Goal: Task Accomplishment & Management: Complete application form

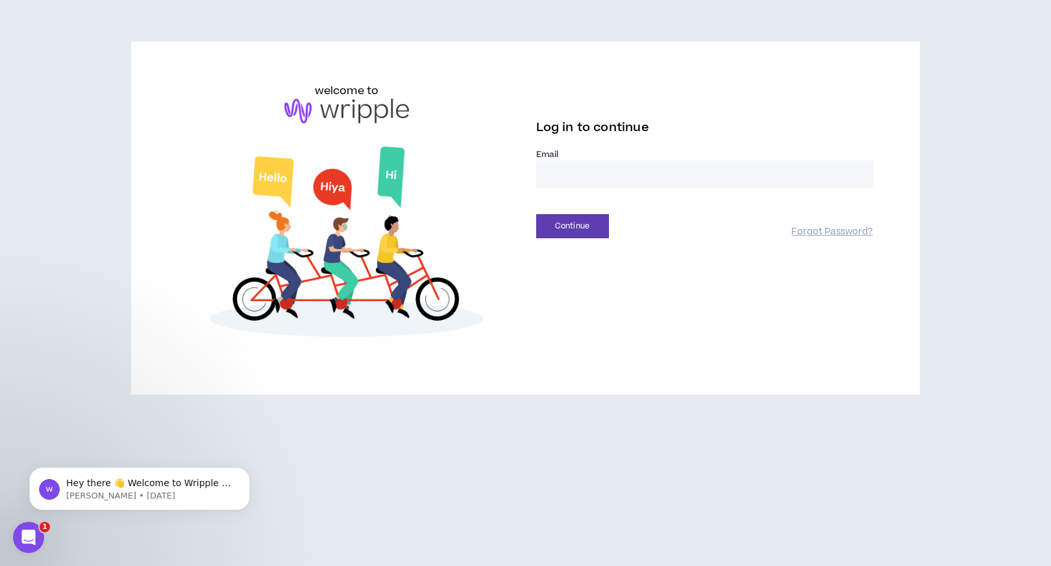
type input "**********"
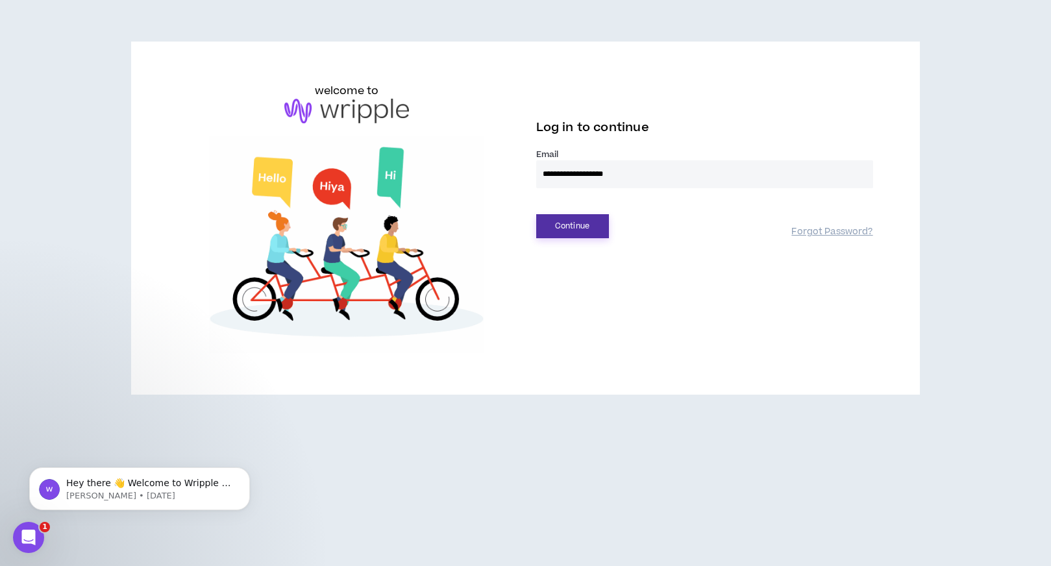
click at [579, 229] on button "Continue" at bounding box center [572, 226] width 73 height 24
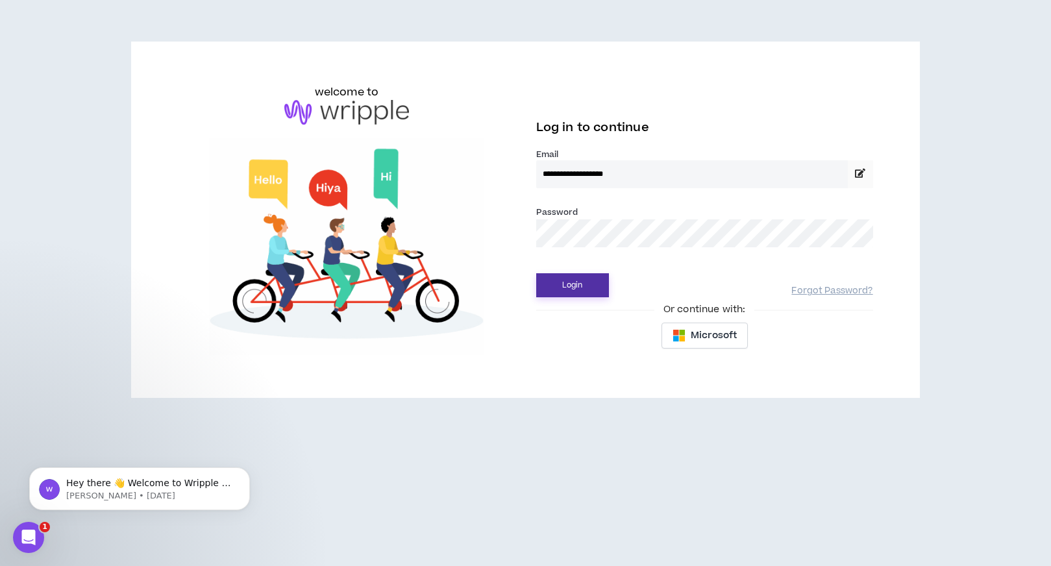
click at [551, 292] on button "Login" at bounding box center [572, 285] width 73 height 24
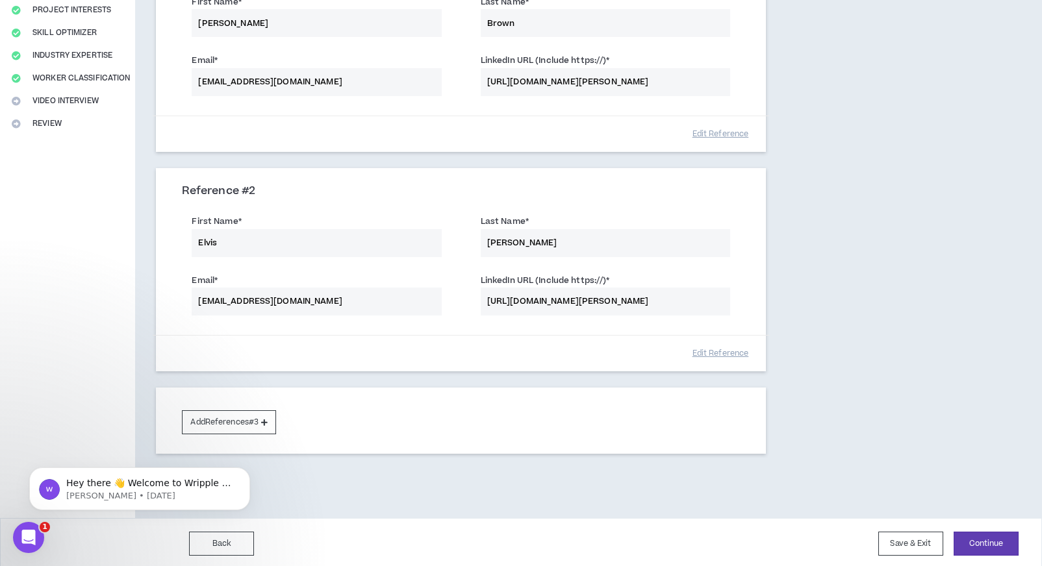
scroll to position [226, 0]
click at [120, 99] on div "Complete Your Application Basic Information Bio References Roles & Skills AI Ex…" at bounding box center [67, 175] width 135 height 686
click at [36, 97] on div "Complete Your Application Basic Information Bio References Roles & Skills AI Ex…" at bounding box center [67, 175] width 135 height 686
click at [55, 83] on div "Complete Your Application Basic Information Bio References Roles & Skills AI Ex…" at bounding box center [67, 175] width 135 height 686
click at [55, 81] on div "Complete Your Application Basic Information Bio References Roles & Skills AI Ex…" at bounding box center [67, 175] width 135 height 686
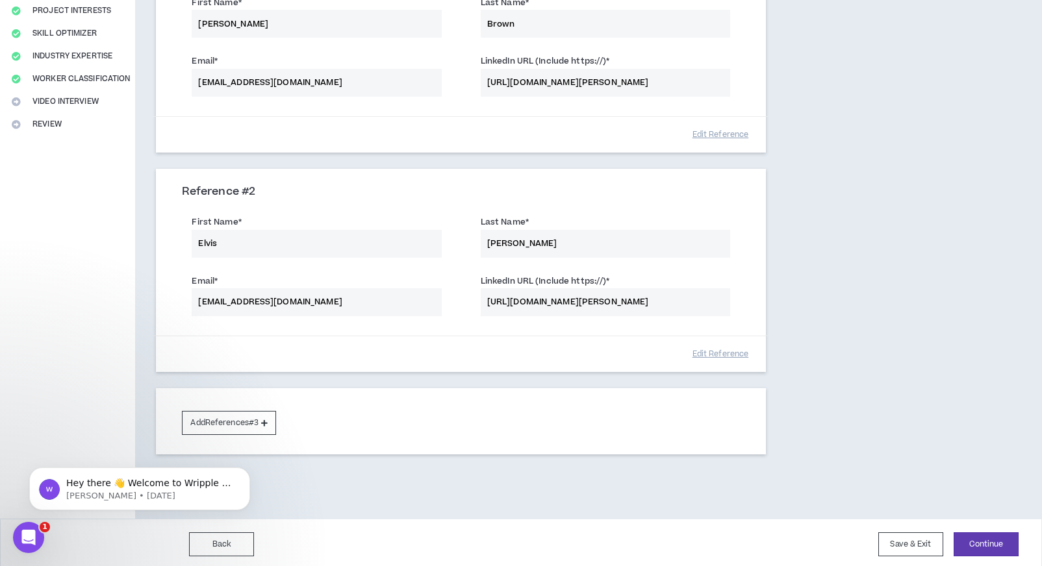
click at [8, 79] on div "Complete Your Application Basic Information Bio References Roles & Skills AI Ex…" at bounding box center [67, 175] width 135 height 686
click at [10, 80] on div "Complete Your Application Basic Information Bio References Roles & Skills AI Ex…" at bounding box center [67, 175] width 135 height 686
click at [55, 99] on div "Complete Your Application Basic Information Bio References Roles & Skills AI Ex…" at bounding box center [67, 175] width 135 height 686
click at [1010, 548] on button "Continue" at bounding box center [985, 545] width 65 height 24
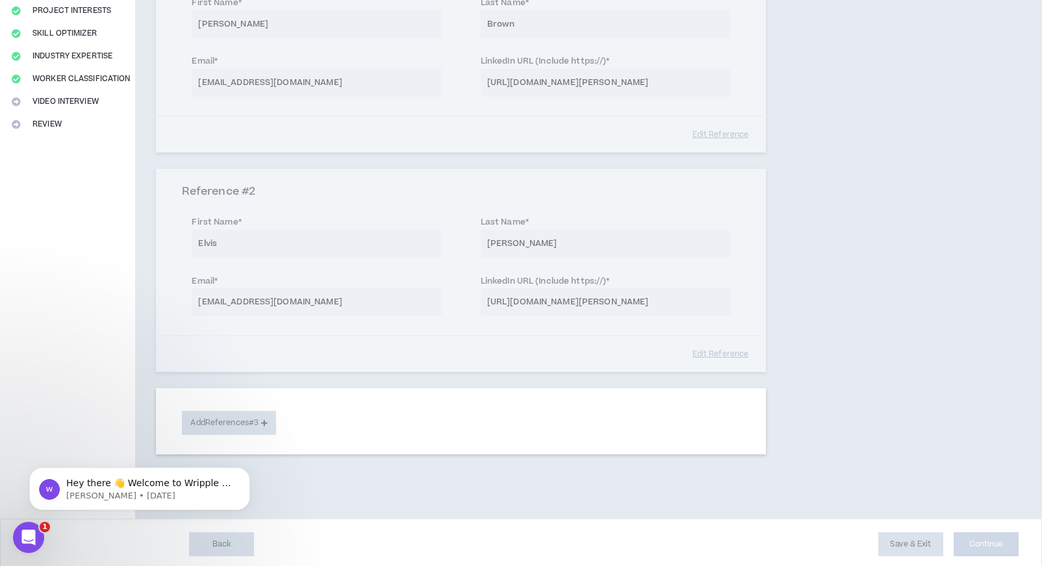
scroll to position [136, 0]
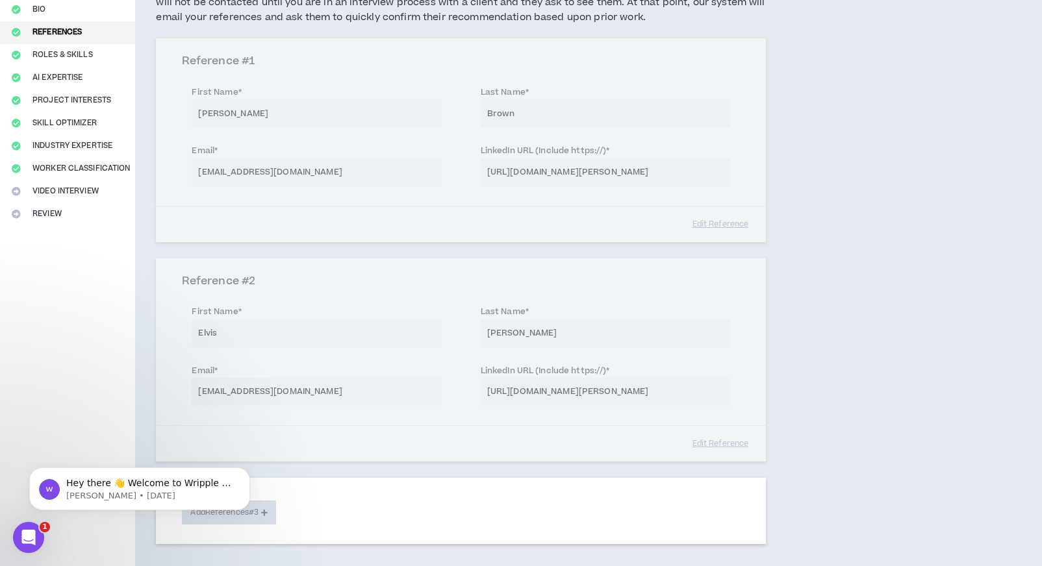
select select "**"
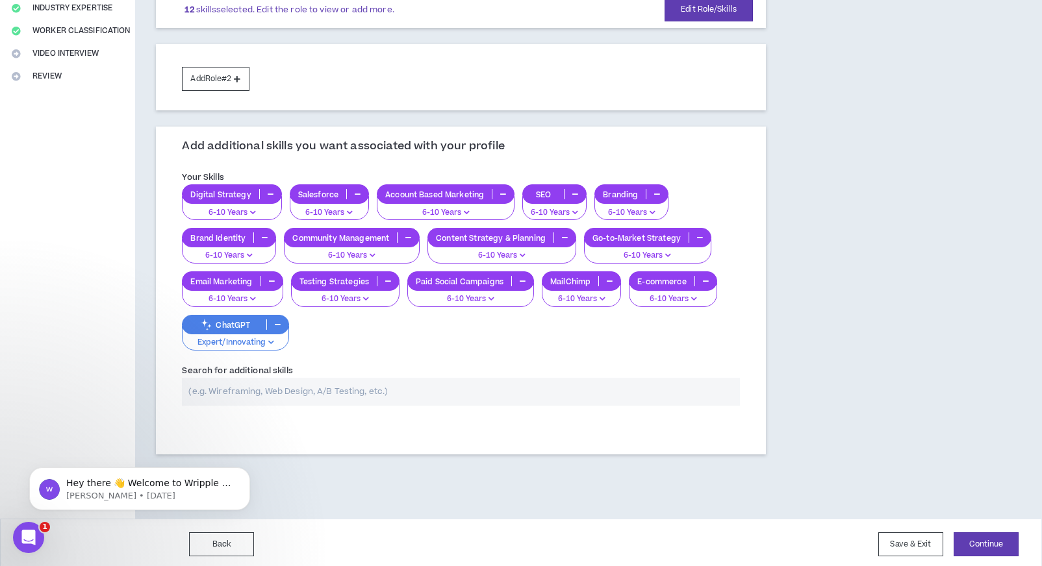
scroll to position [273, 0]
click at [1008, 542] on button "Continue" at bounding box center [985, 545] width 65 height 24
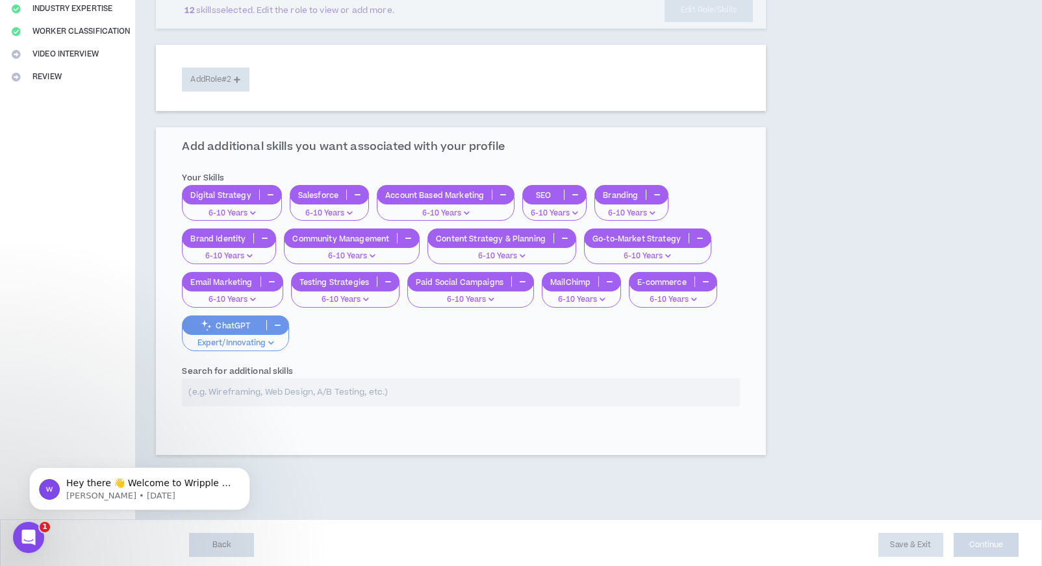
select select "*"
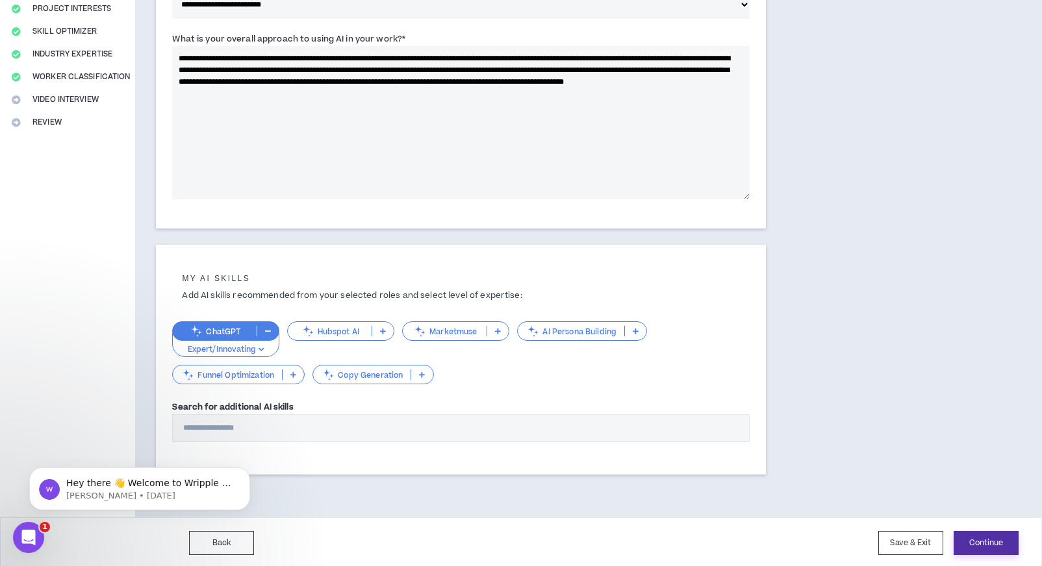
scroll to position [227, 0]
click at [999, 551] on button "Continue" at bounding box center [985, 544] width 65 height 24
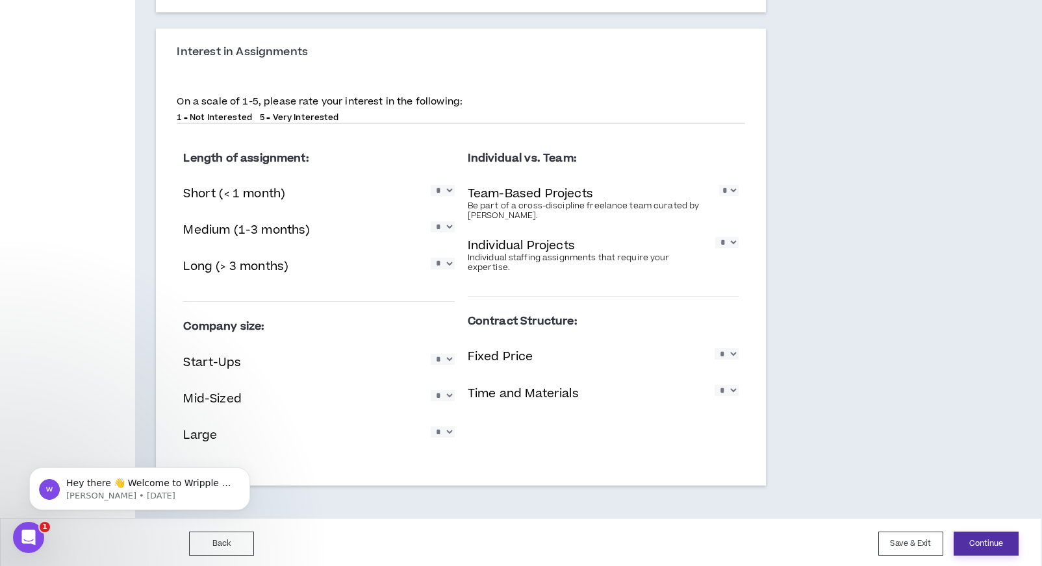
scroll to position [1074, 0]
click at [1002, 542] on button "Continue" at bounding box center [985, 545] width 65 height 24
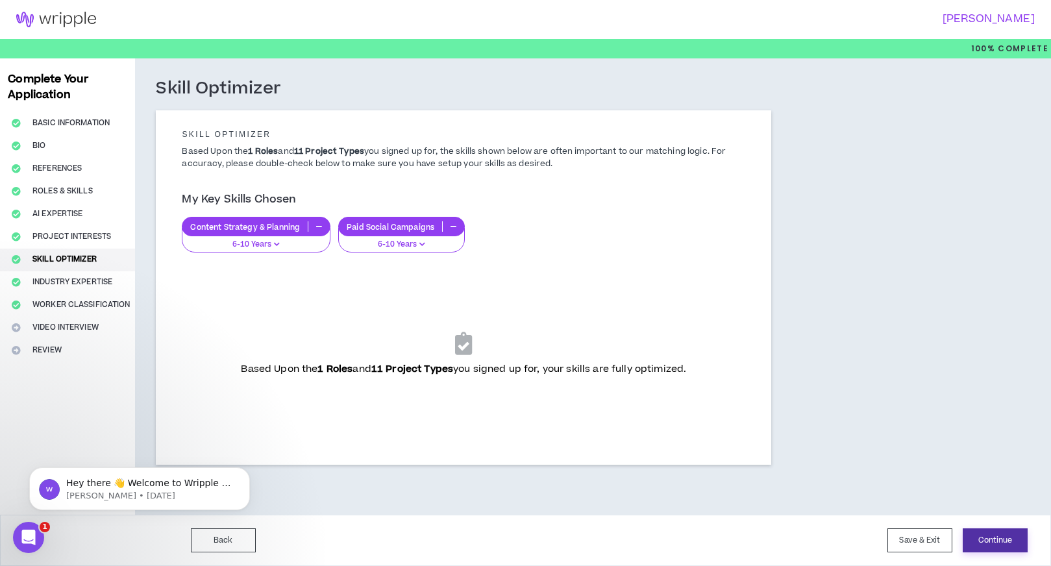
click at [997, 546] on button "Continue" at bounding box center [995, 541] width 65 height 24
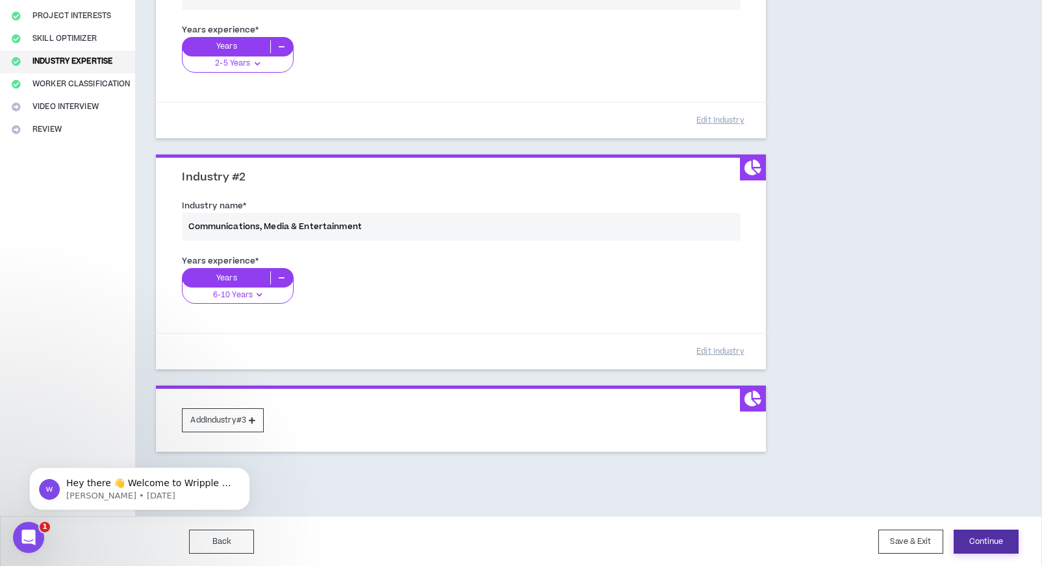
scroll to position [219, 0]
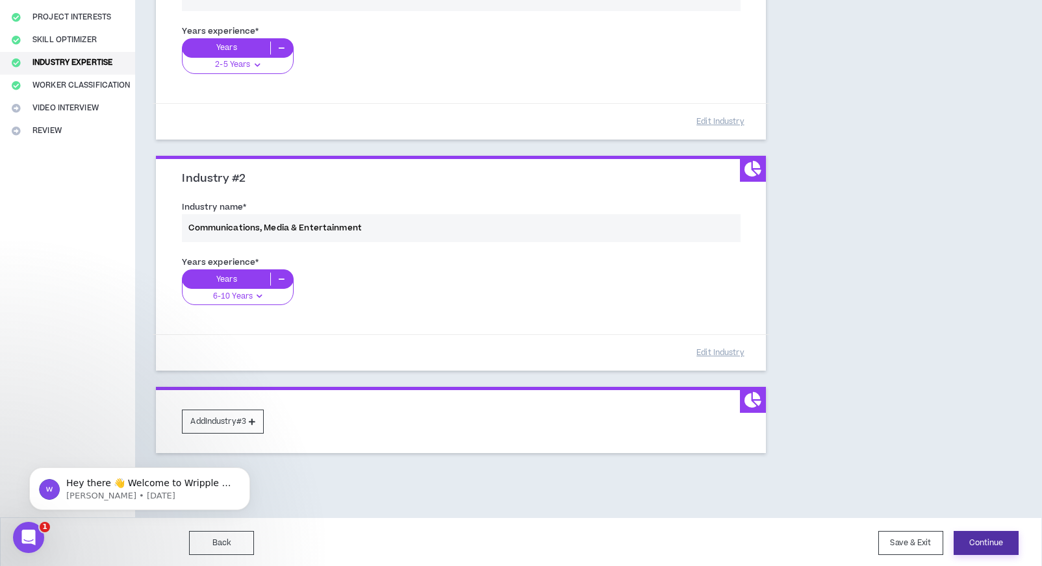
click at [997, 547] on button "Continue" at bounding box center [985, 543] width 65 height 24
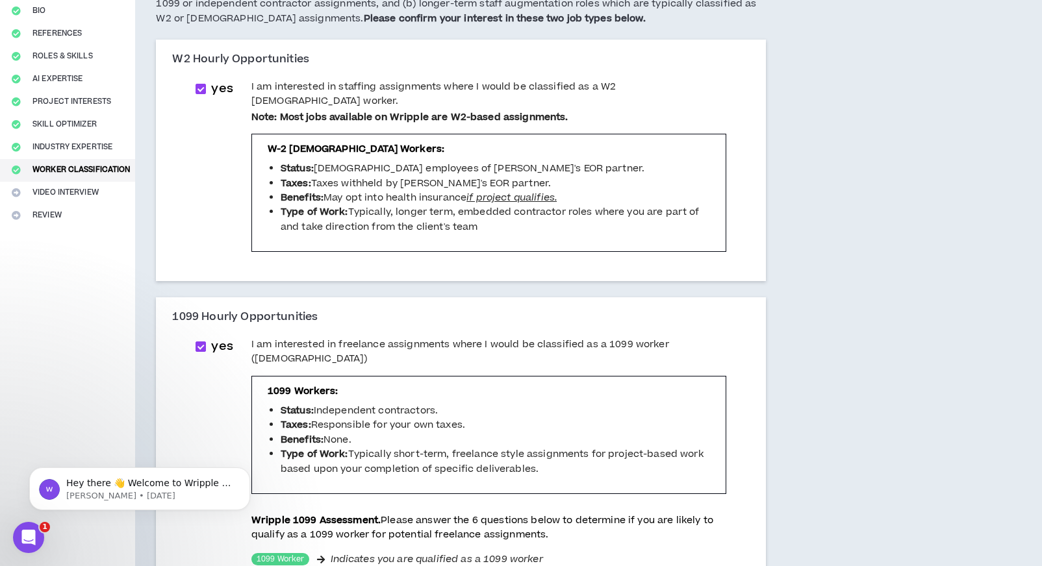
scroll to position [554, 0]
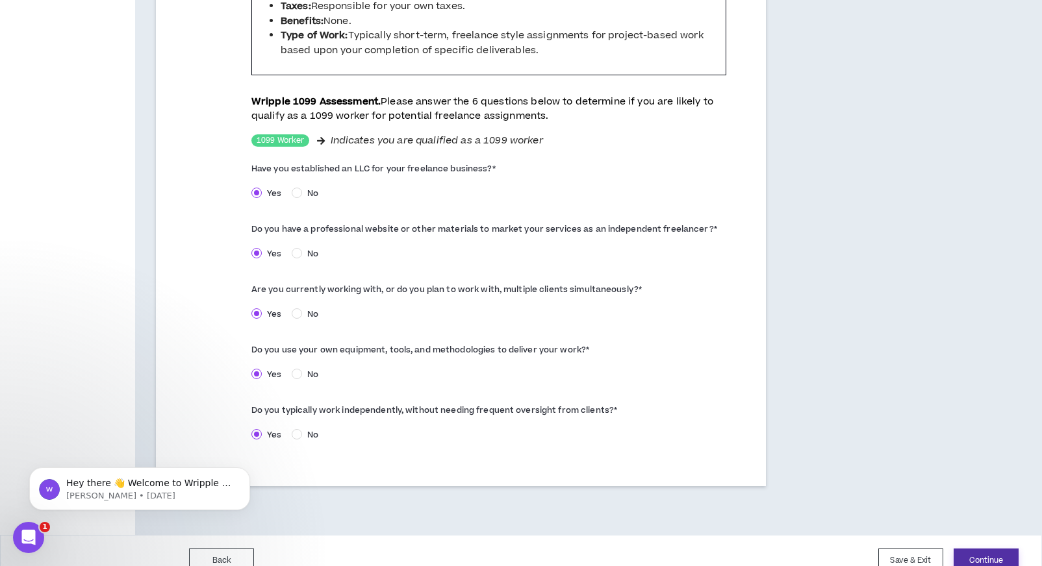
click at [991, 549] on button "Continue" at bounding box center [985, 561] width 65 height 24
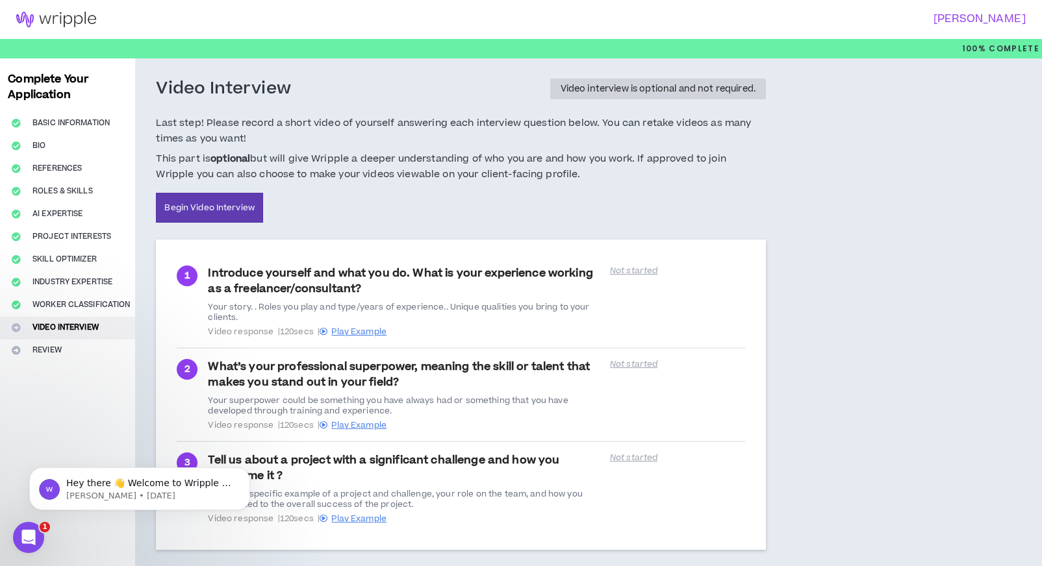
scroll to position [65, 0]
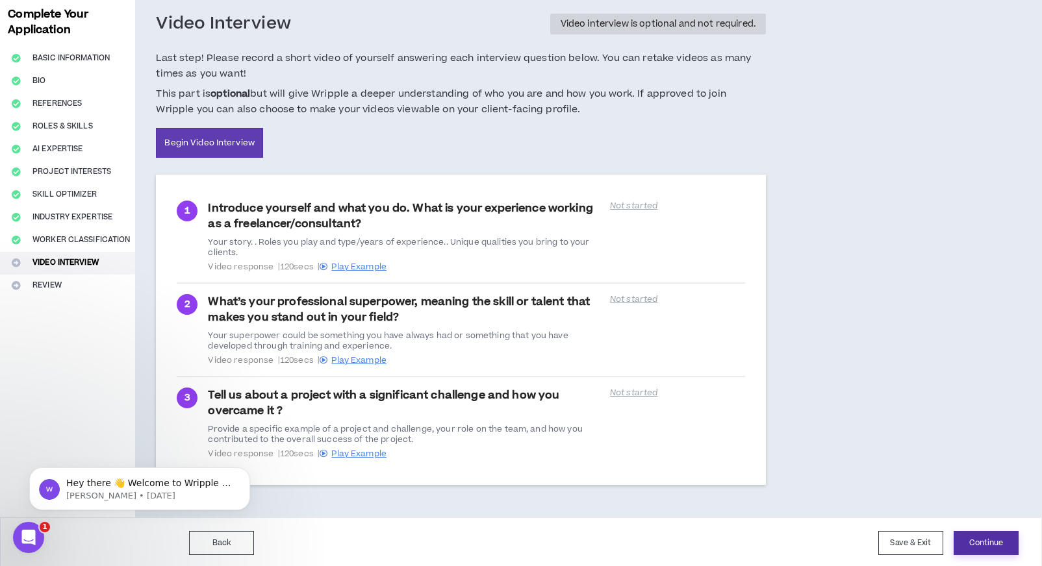
click at [996, 551] on button "Continue" at bounding box center [985, 543] width 65 height 24
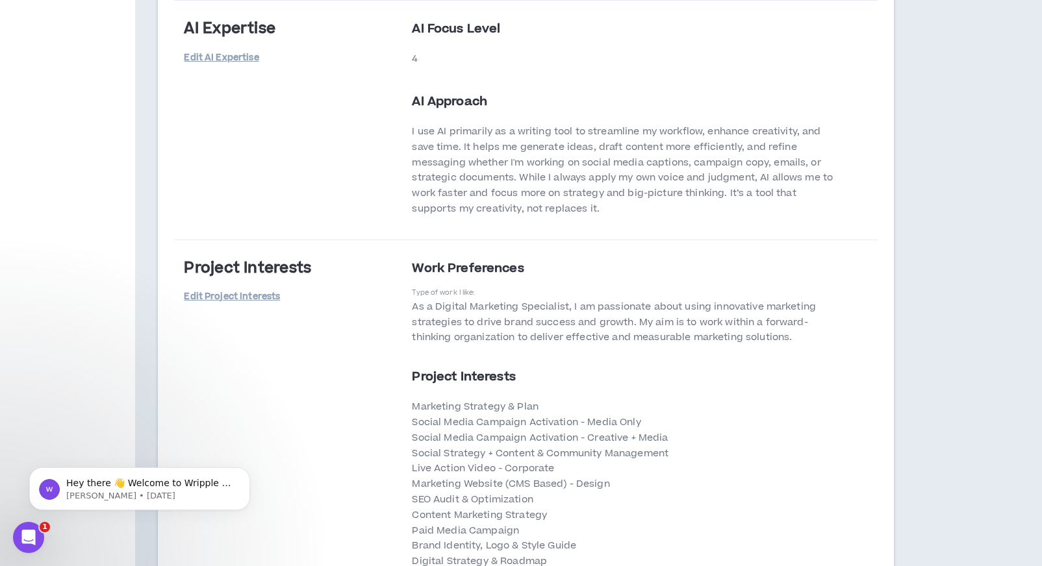
scroll to position [2440, 0]
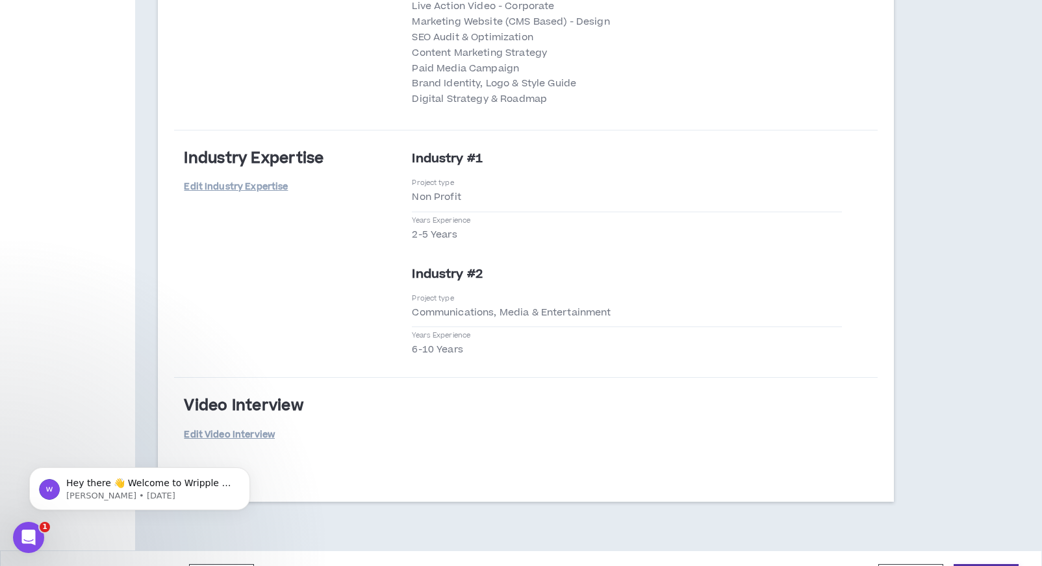
click at [1005, 564] on button "Submit" at bounding box center [985, 576] width 65 height 24
